Goal: Use online tool/utility: Utilize a website feature to perform a specific function

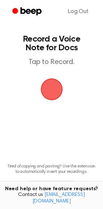
click at [49, 93] on span "button" at bounding box center [52, 89] width 26 height 26
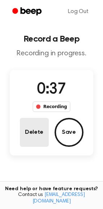
click at [44, 132] on button "Delete" at bounding box center [34, 132] width 29 height 29
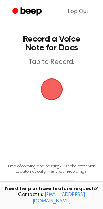
click at [53, 92] on span "button" at bounding box center [51, 89] width 29 height 29
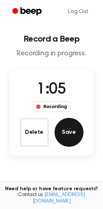
click at [69, 137] on button "Save" at bounding box center [69, 132] width 29 height 29
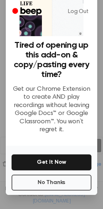
scroll to position [33, 0]
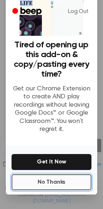
click at [43, 175] on button "No Thanks" at bounding box center [52, 182] width 80 height 16
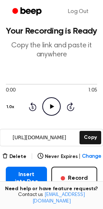
scroll to position [25, 0]
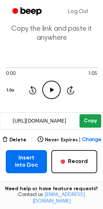
click at [84, 121] on button "Copy" at bounding box center [90, 120] width 21 height 13
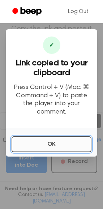
click at [47, 140] on button "OK" at bounding box center [52, 144] width 80 height 16
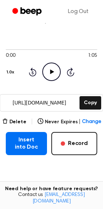
scroll to position [44, 0]
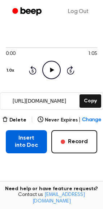
click at [32, 139] on button "Insert into Doc" at bounding box center [26, 141] width 41 height 23
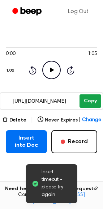
click at [91, 99] on button "Copy" at bounding box center [90, 100] width 21 height 13
click at [88, 99] on button "Copy" at bounding box center [90, 100] width 21 height 13
